Goal: Information Seeking & Learning: Learn about a topic

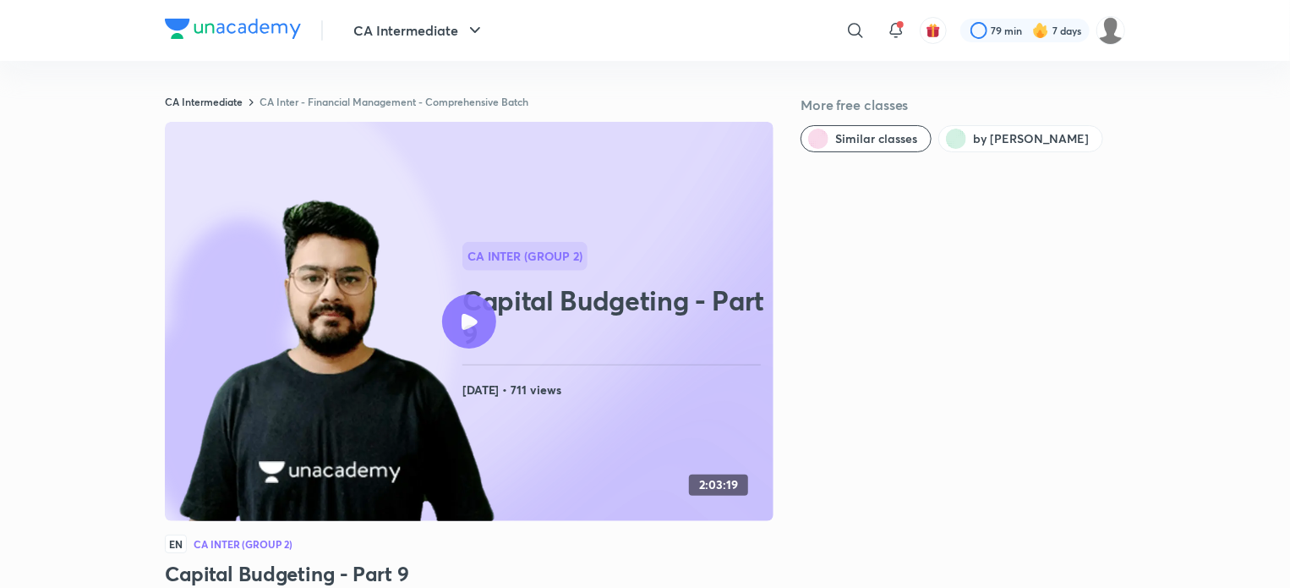
click at [260, 30] on img at bounding box center [233, 29] width 136 height 20
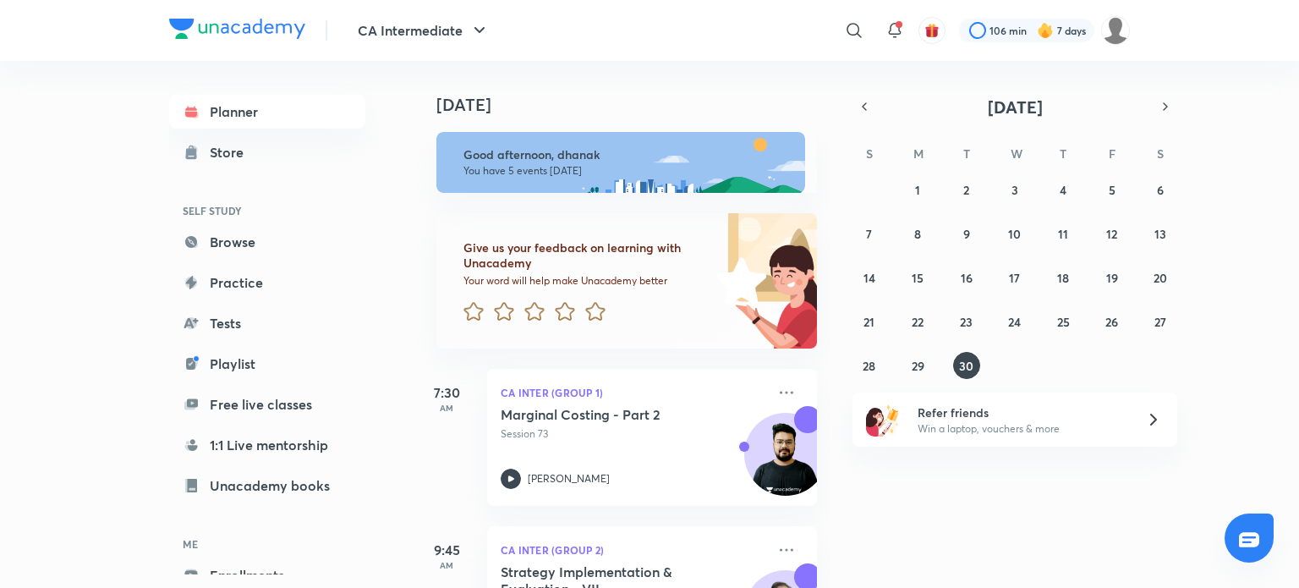
click at [279, 39] on div at bounding box center [237, 31] width 136 height 25
